Goal: Navigation & Orientation: Find specific page/section

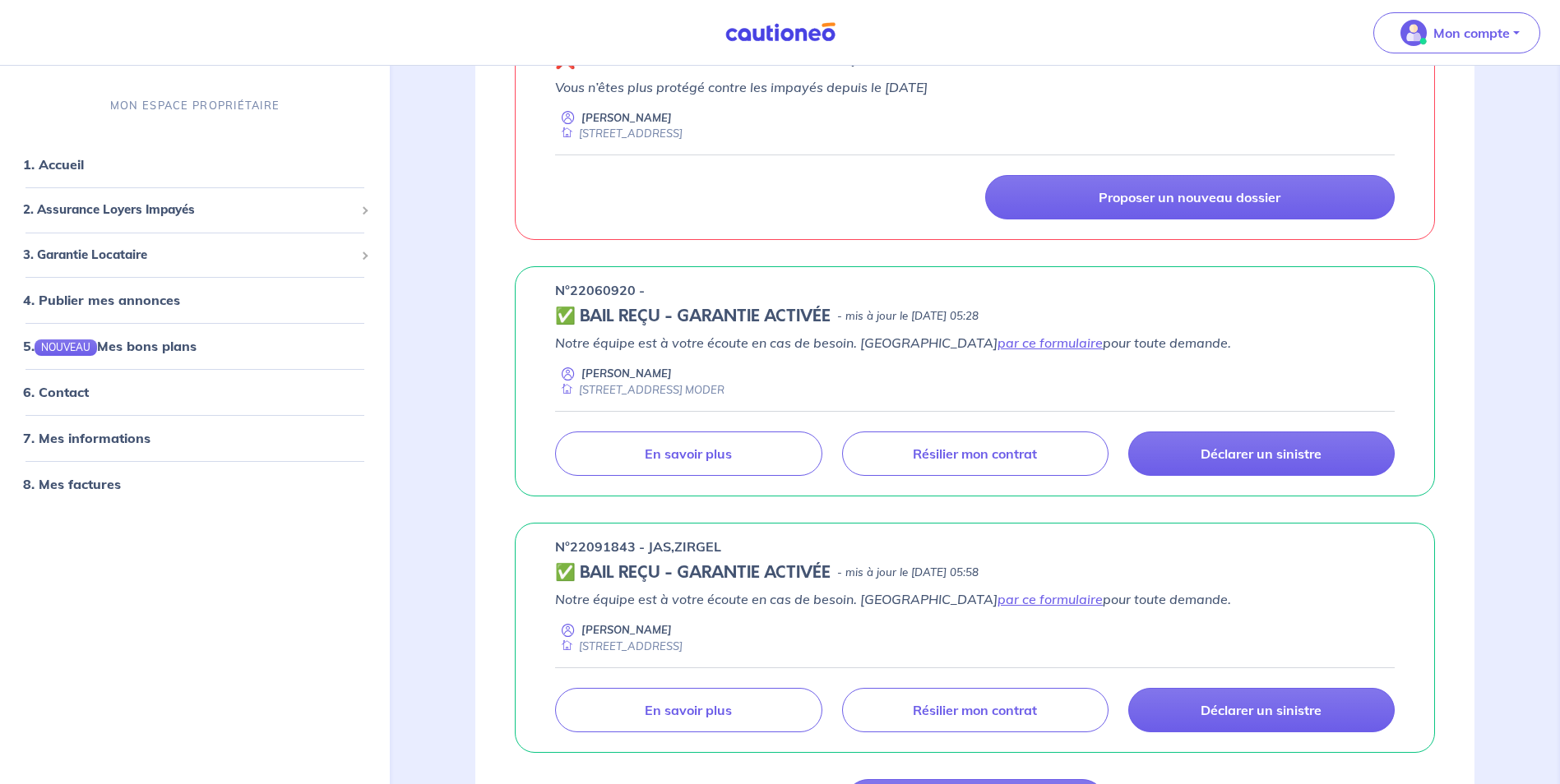
scroll to position [411, 0]
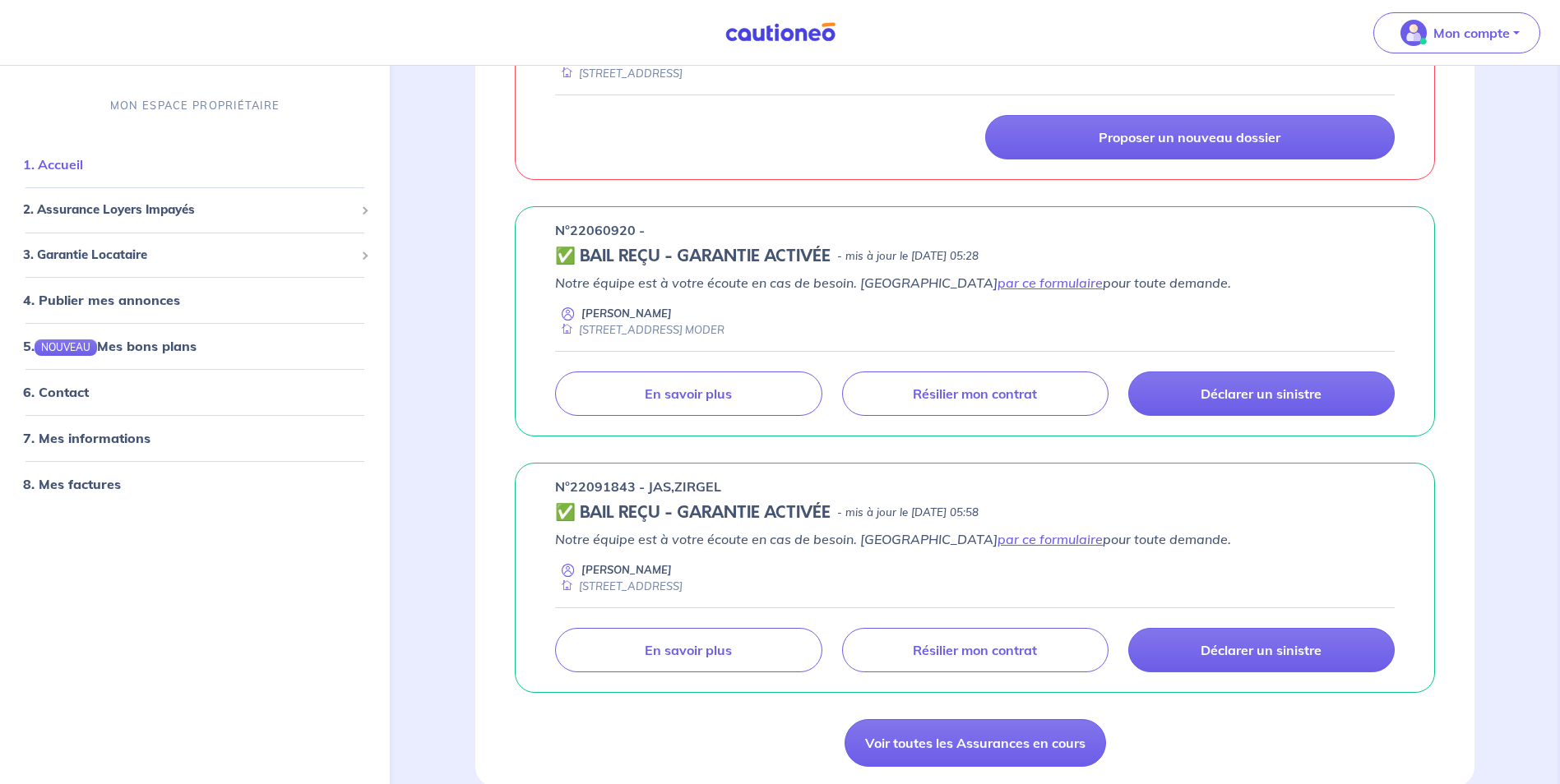
click at [69, 167] on link "1. Accueil" at bounding box center [53, 165] width 60 height 16
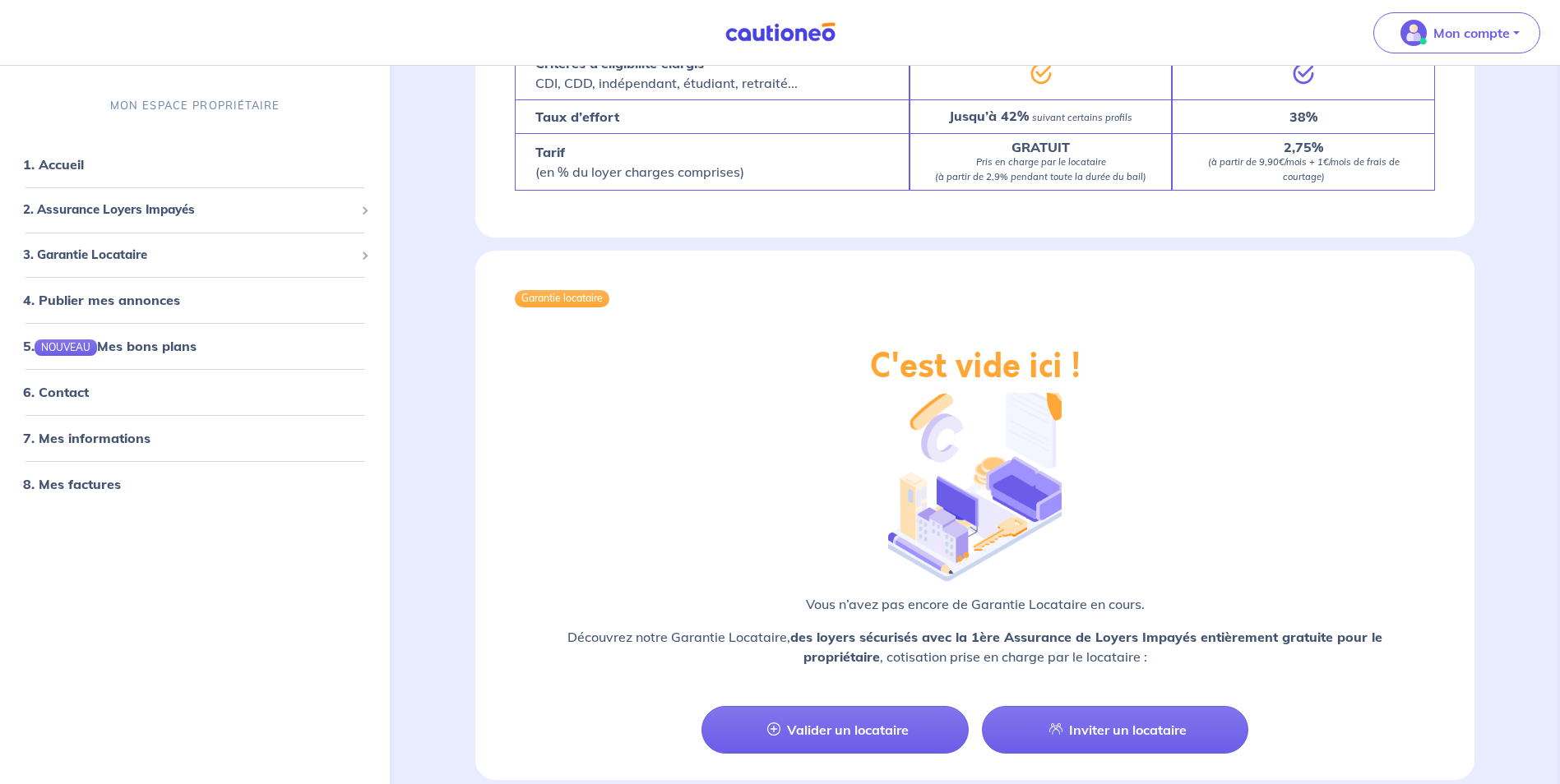
scroll to position [2108, 0]
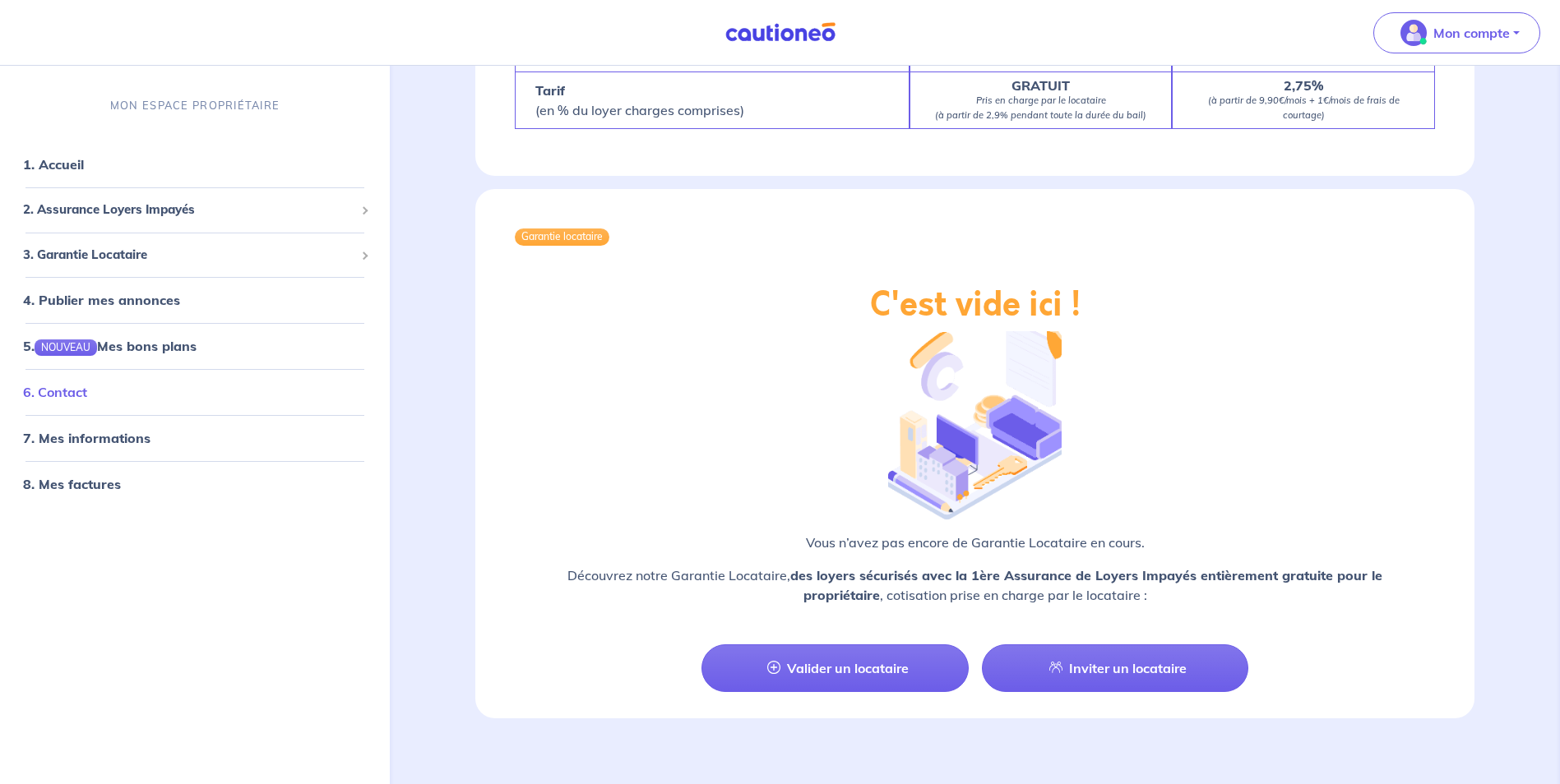
click at [54, 386] on link "6. Contact" at bounding box center [55, 392] width 64 height 16
click at [79, 433] on link "7. Mes informations" at bounding box center [84, 439] width 122 height 16
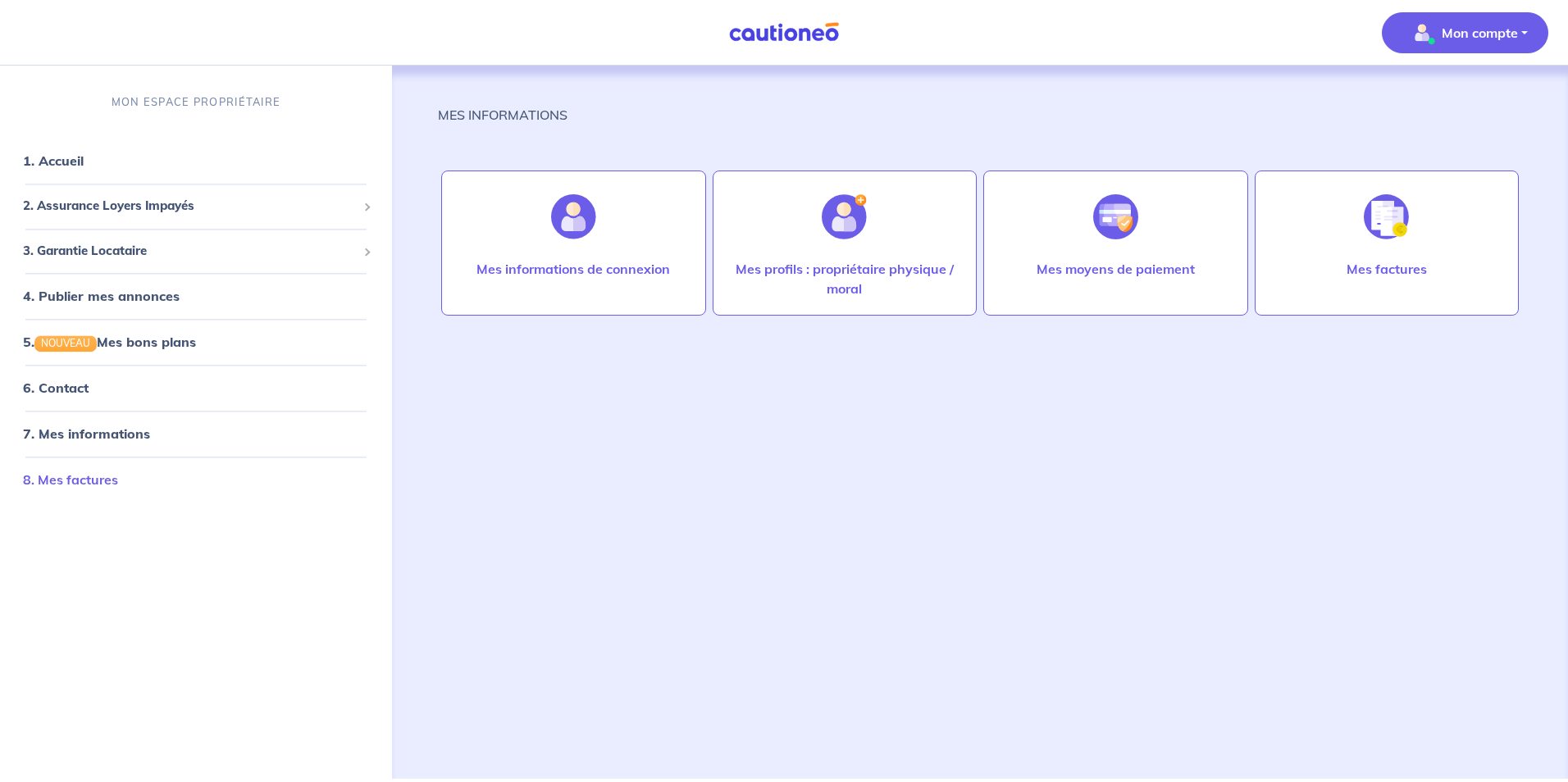
click at [86, 476] on link "8. Mes factures" at bounding box center [71, 480] width 95 height 16
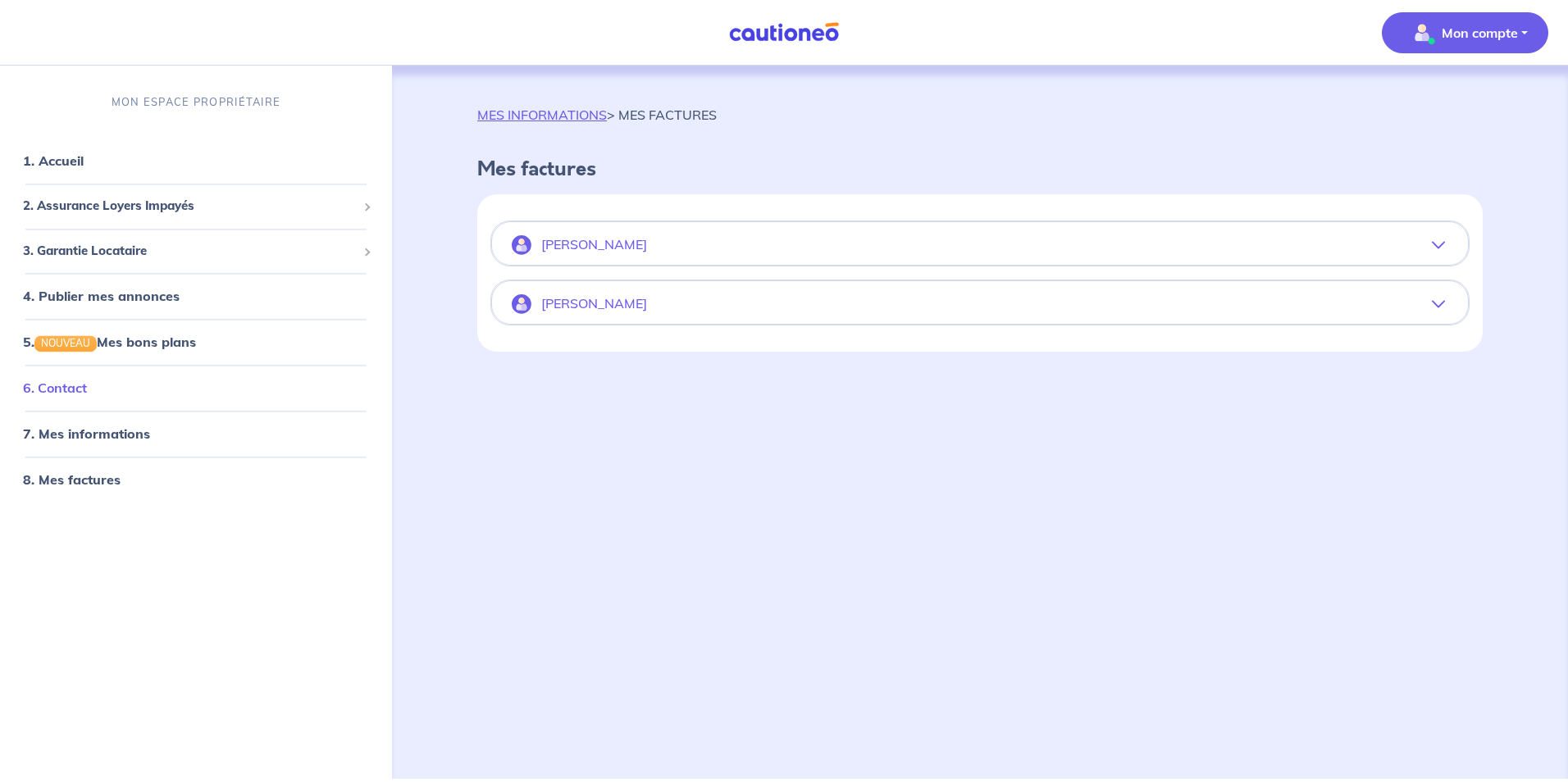
click at [61, 387] on link "6. Contact" at bounding box center [55, 389] width 64 height 16
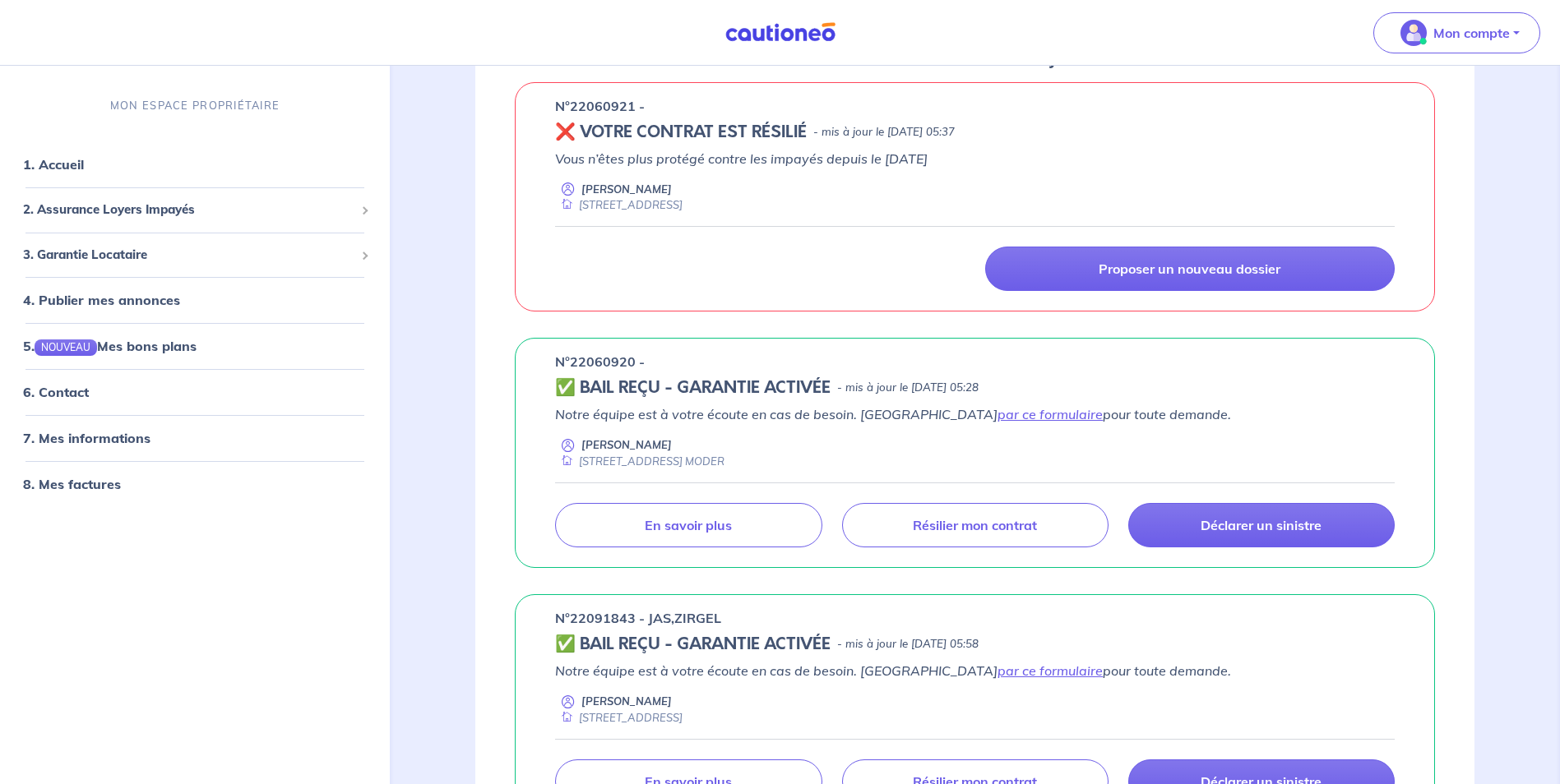
scroll to position [329, 0]
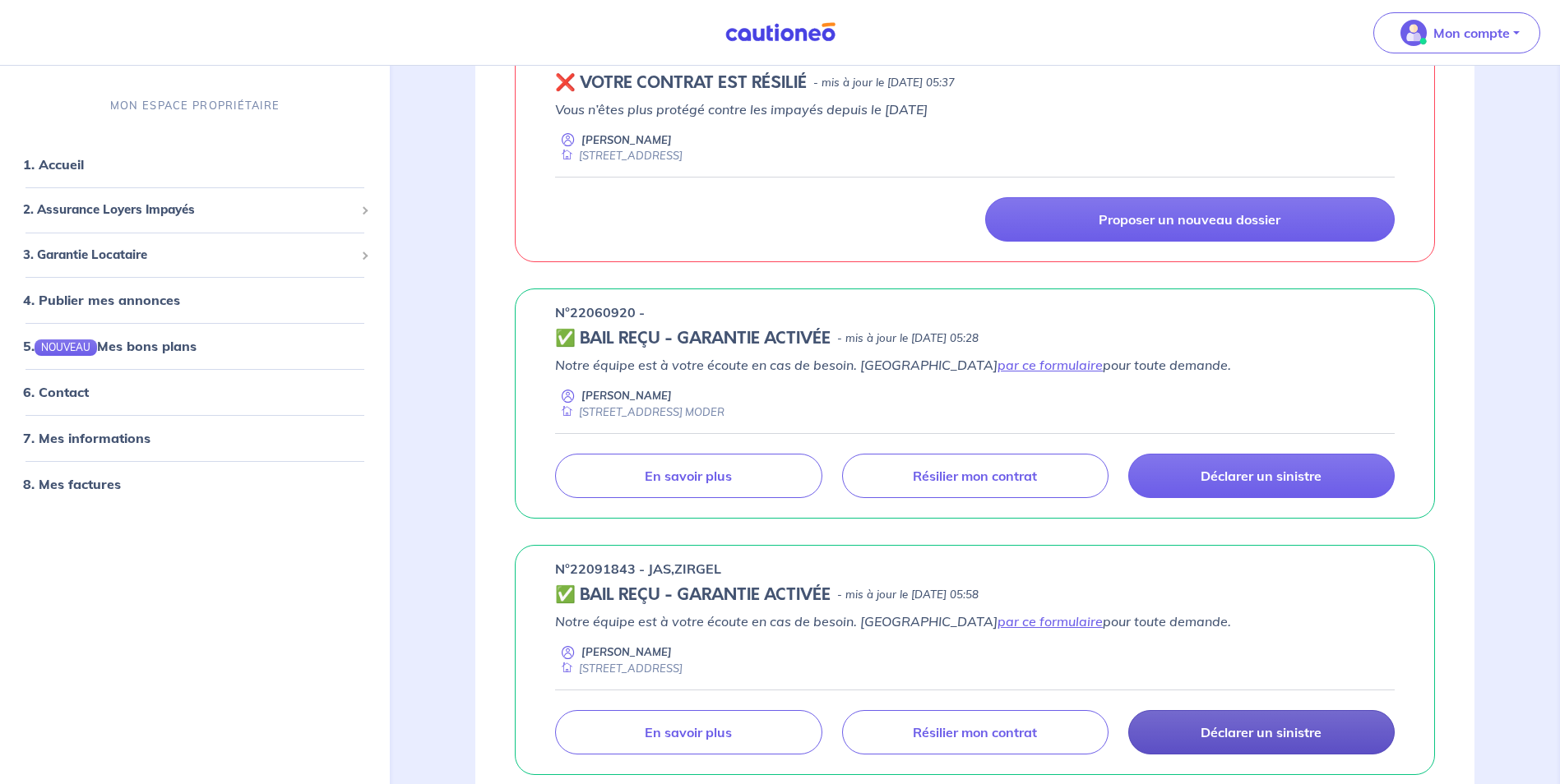
click at [1260, 742] on link "Déclarer un sinistre" at bounding box center [1262, 732] width 267 height 44
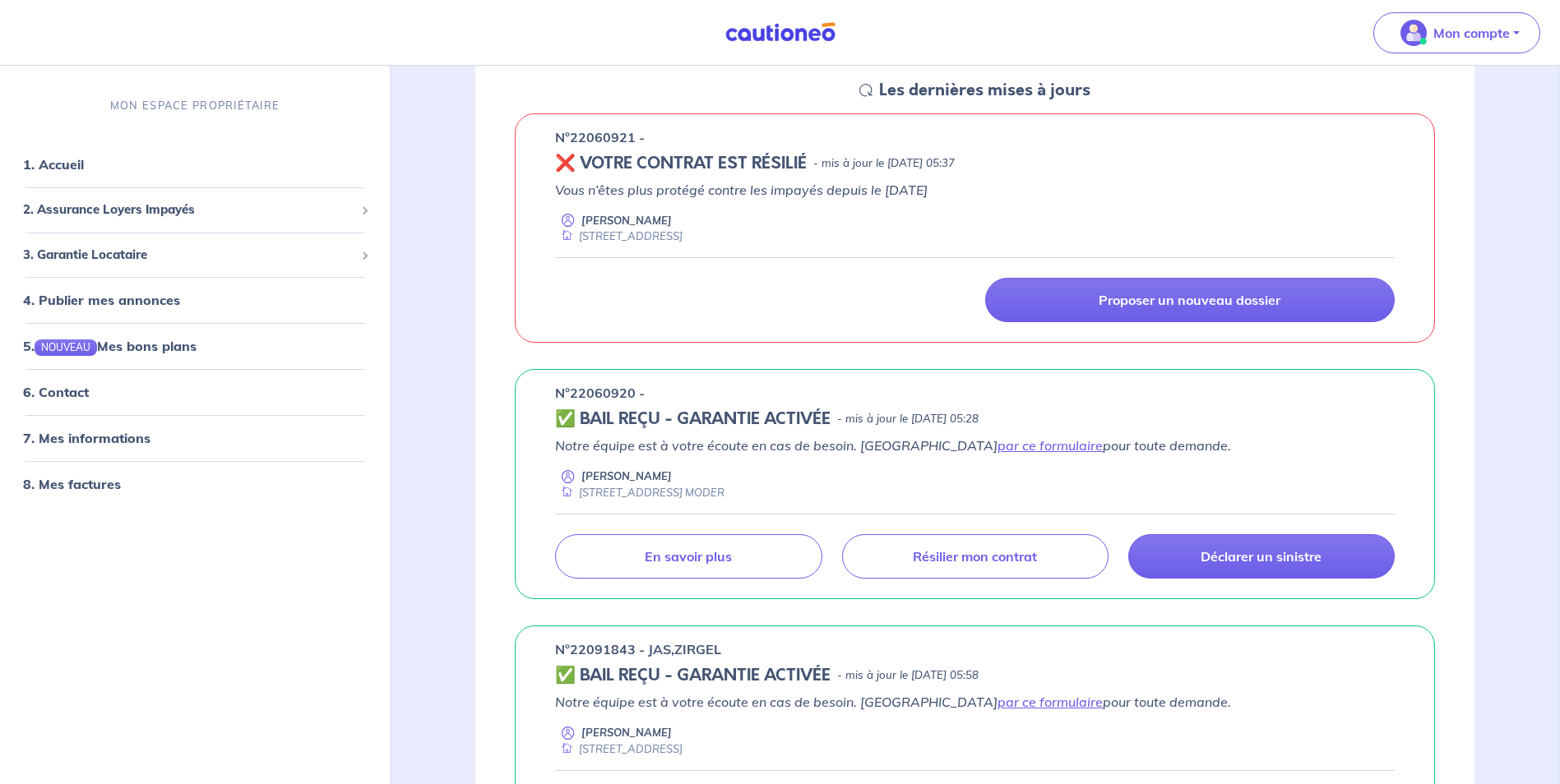
scroll to position [247, 0]
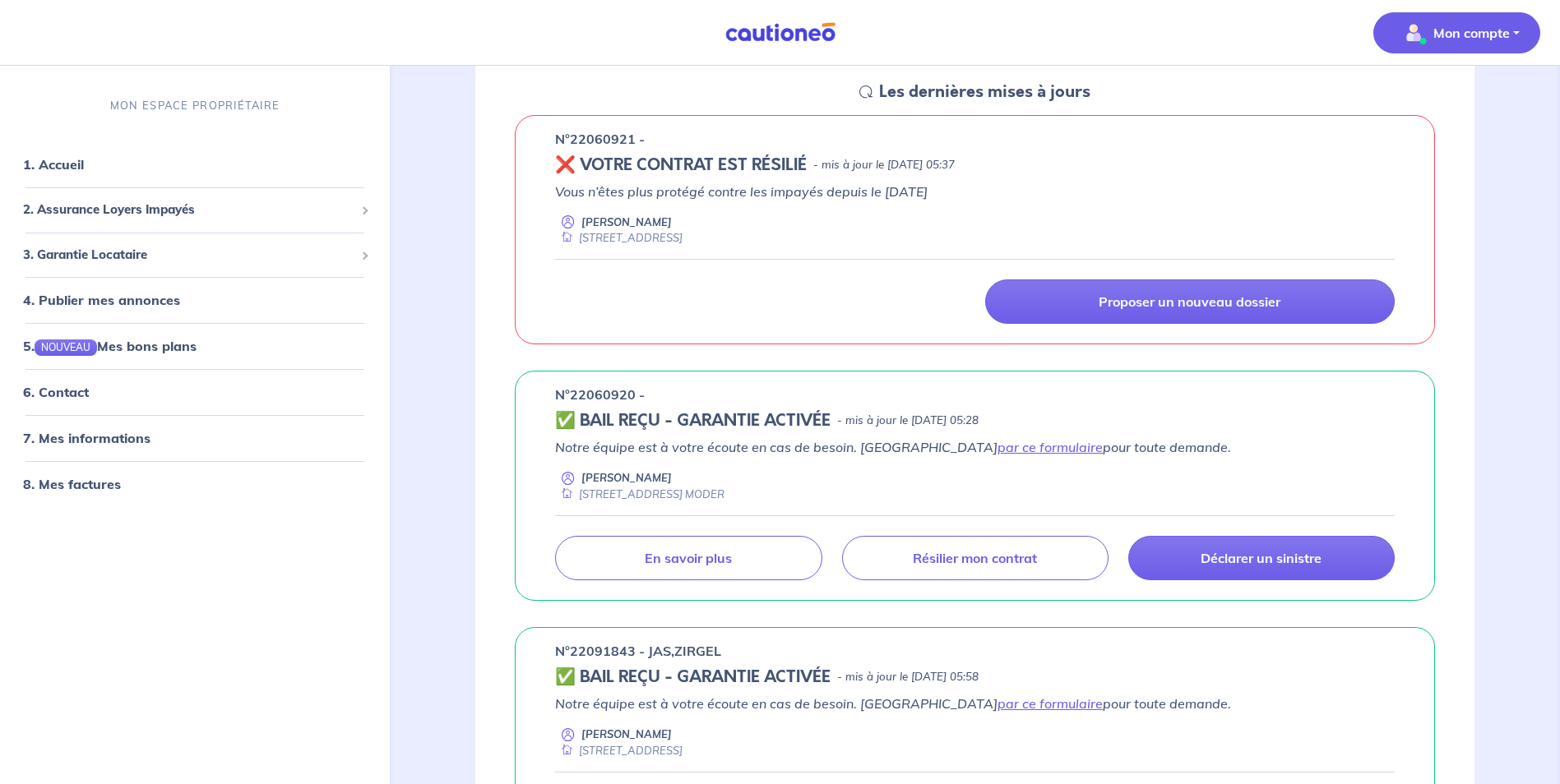
click at [1481, 16] on button "Mon compte" at bounding box center [1458, 33] width 167 height 41
click at [1462, 139] on link "Me déconnecter" at bounding box center [1440, 141] width 132 height 26
